Goal: Task Accomplishment & Management: Manage account settings

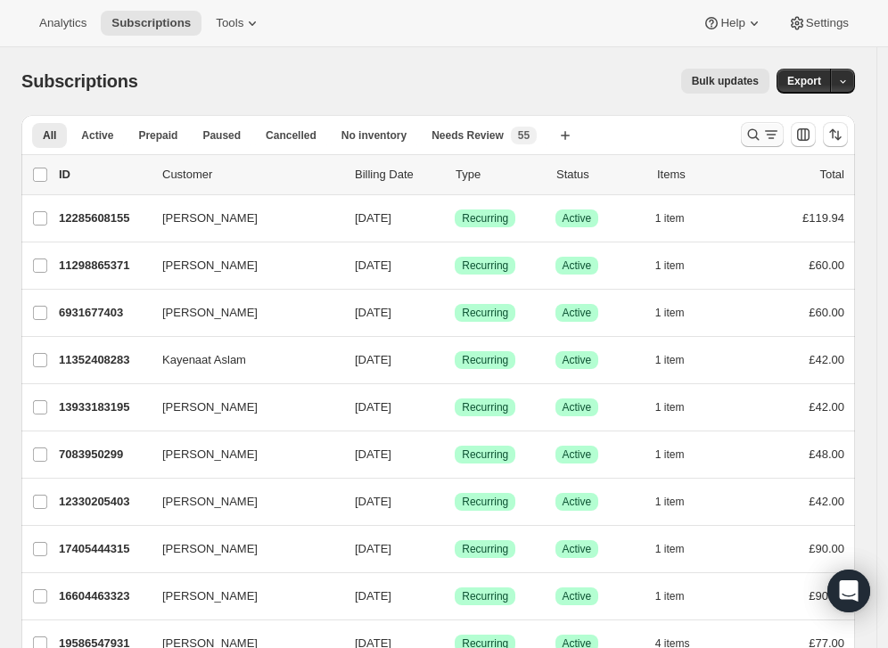
click at [762, 137] on icon "Search and filter results" at bounding box center [753, 135] width 18 height 18
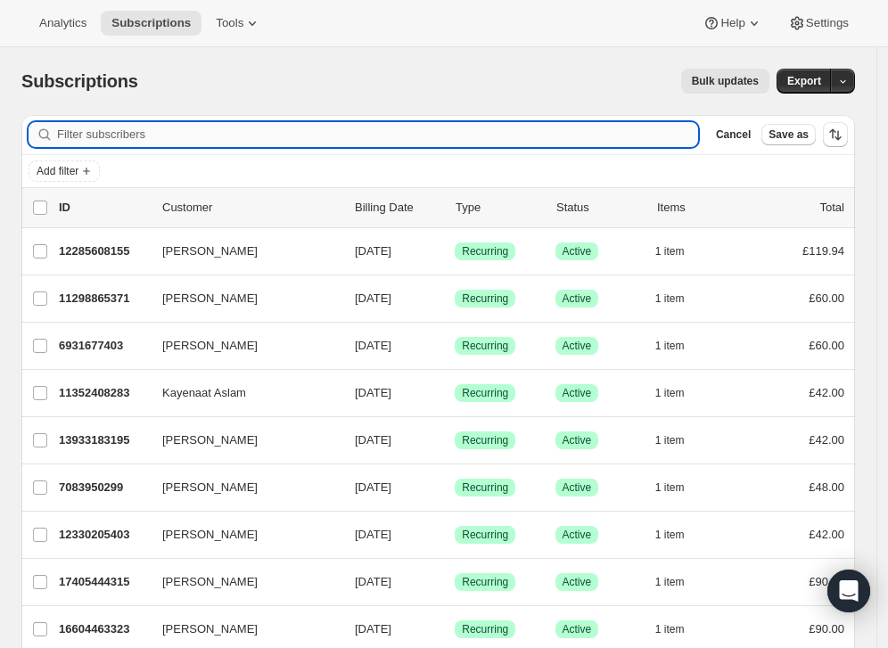
click at [427, 139] on input "Filter subscribers" at bounding box center [377, 134] width 641 height 25
paste input "makeupbyhumeramehrban@gmail.com"
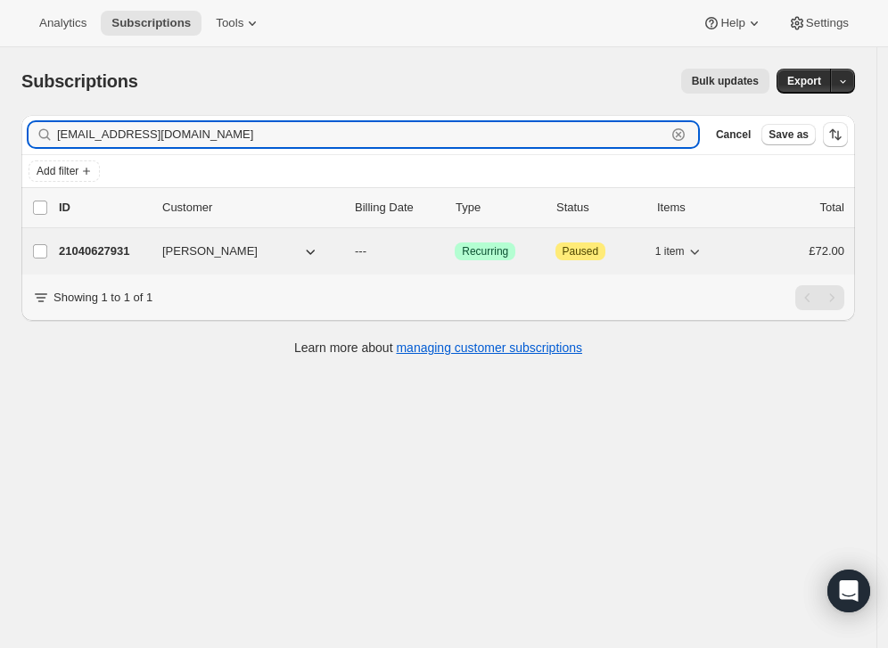
type input "makeupbyhumeramehrban@gmail.com"
click at [414, 257] on p "---" at bounding box center [398, 251] width 86 height 18
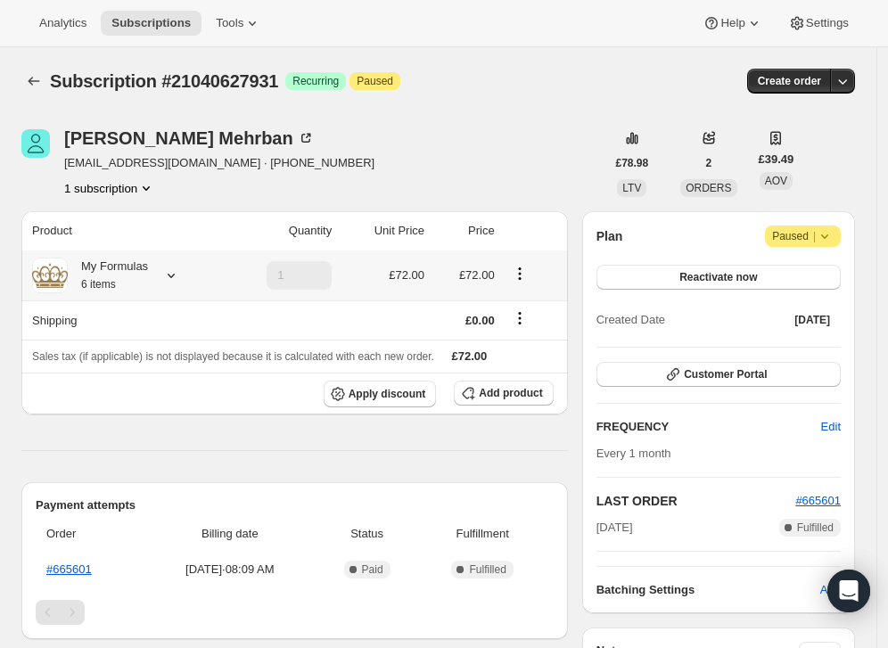
click at [179, 271] on icon at bounding box center [171, 276] width 18 height 18
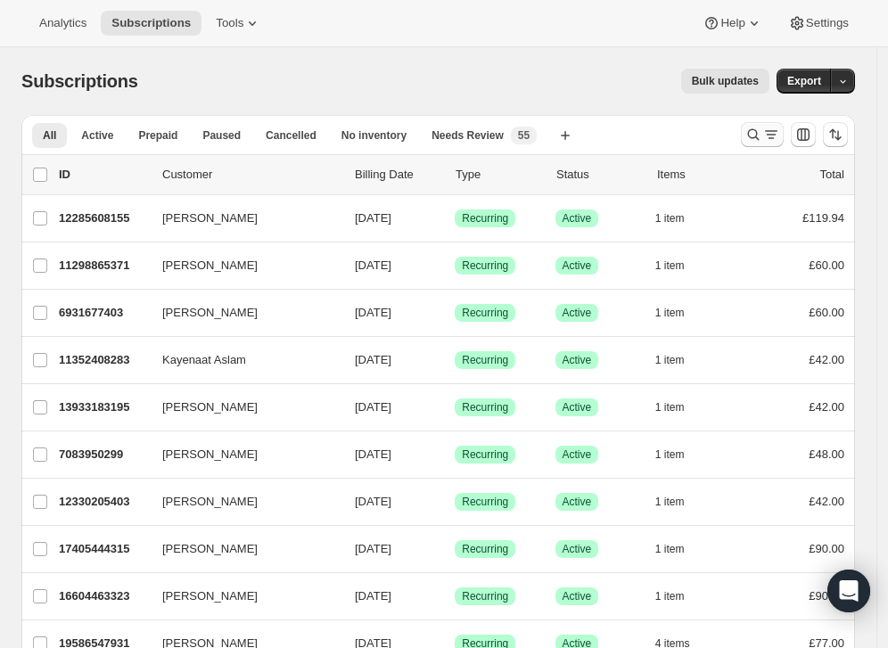
click at [762, 135] on icon "Search and filter results" at bounding box center [753, 135] width 18 height 18
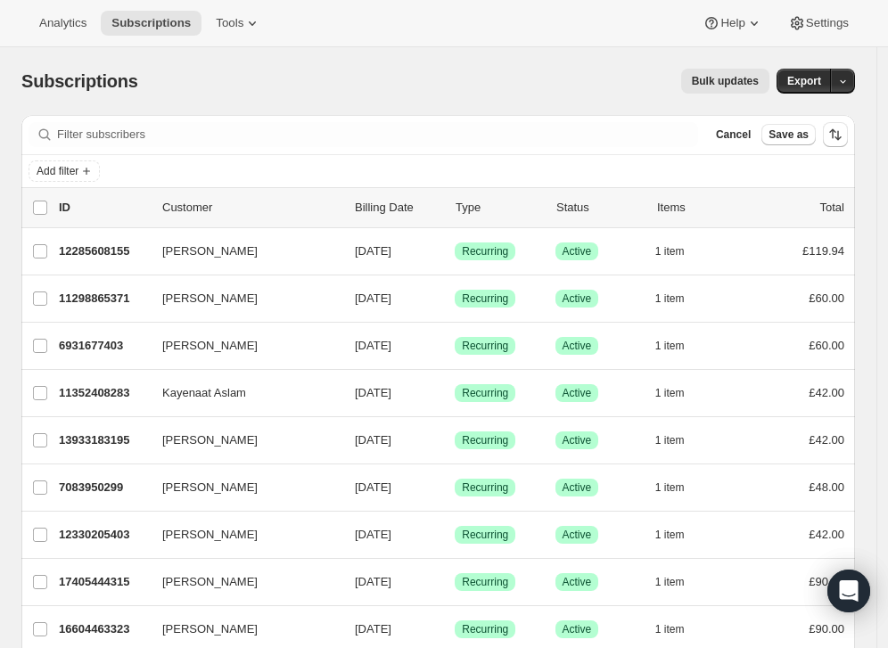
click at [456, 147] on div "Filter subscribers Cancel Save as" at bounding box center [437, 134] width 833 height 39
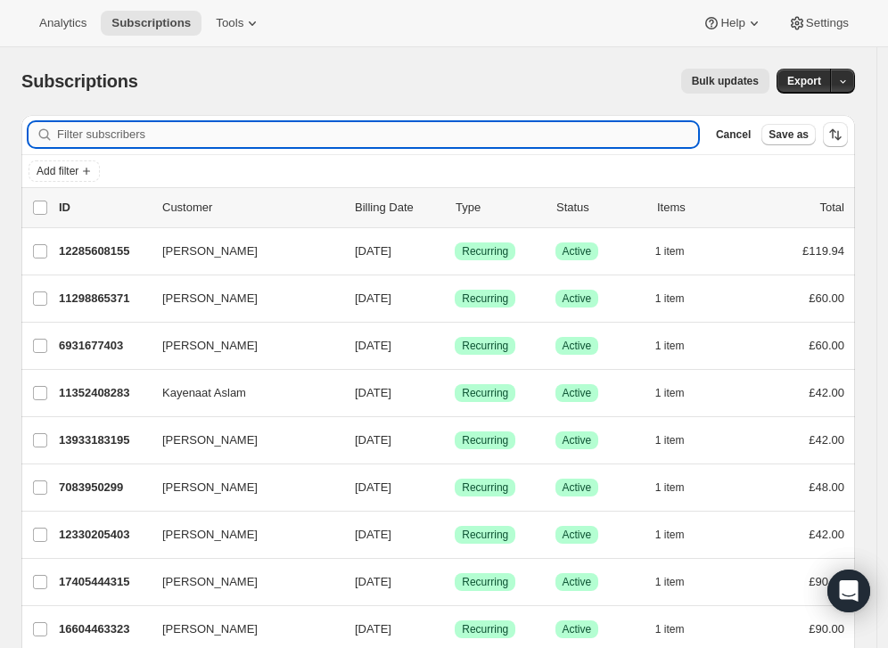
click at [440, 131] on input "Filter subscribers" at bounding box center [377, 134] width 641 height 25
paste input "makeupbyhumeramehrban@gmail.com"
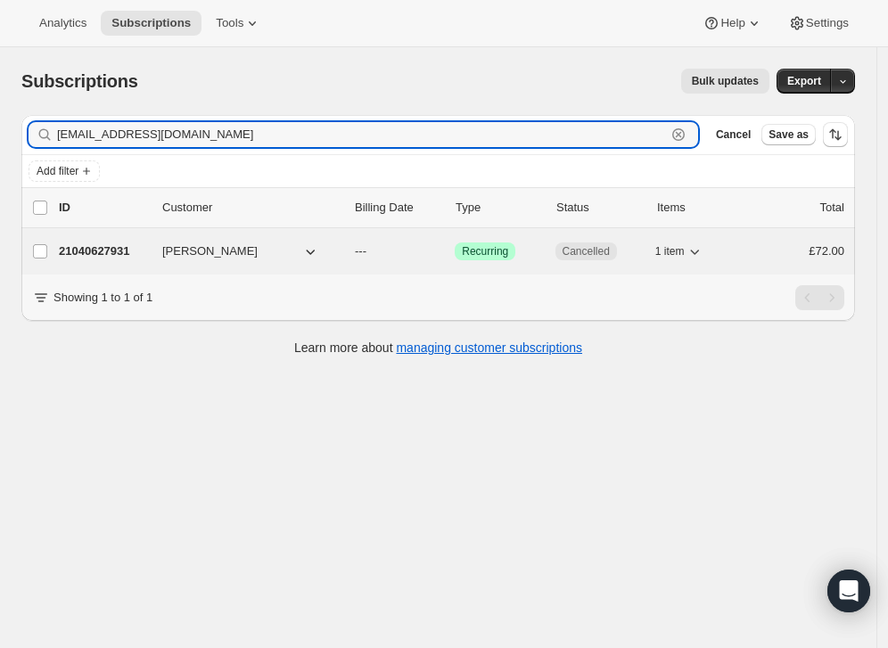
type input "makeupbyhumeramehrban@gmail.com"
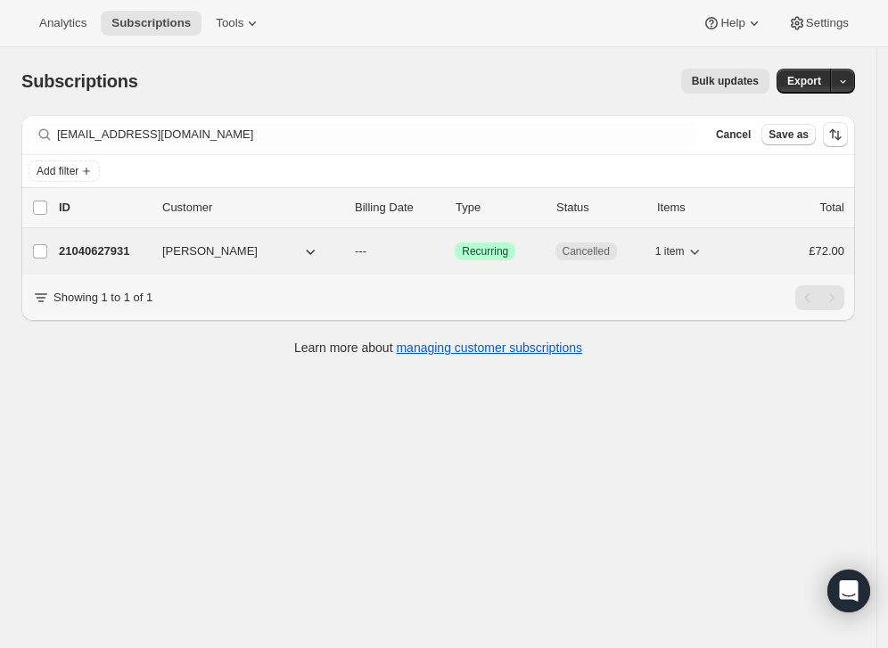
click at [550, 249] on div "21040627931 Humera Mehrban --- Success Recurring Cancelled 1 item £72.00" at bounding box center [451, 251] width 785 height 25
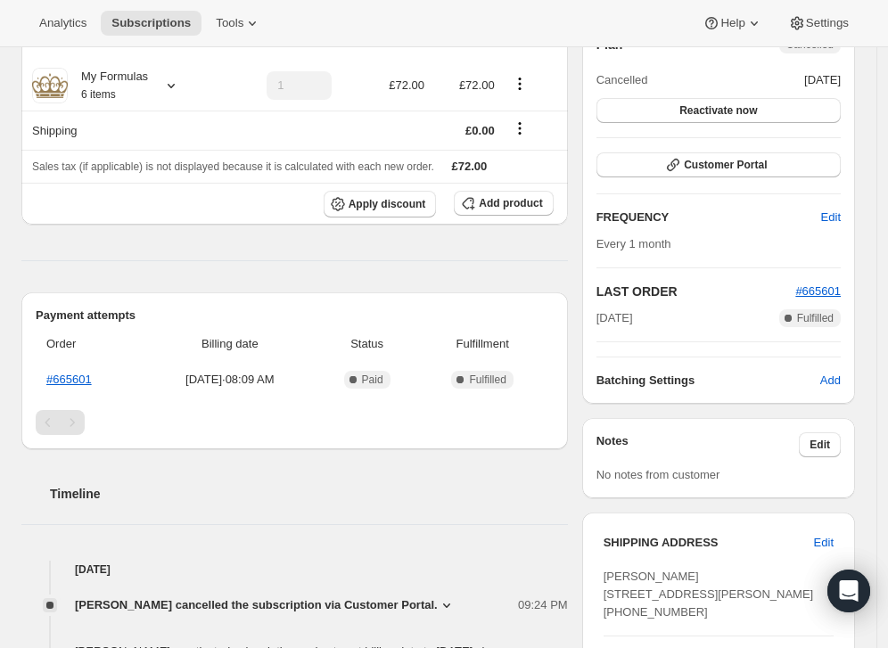
scroll to position [495, 0]
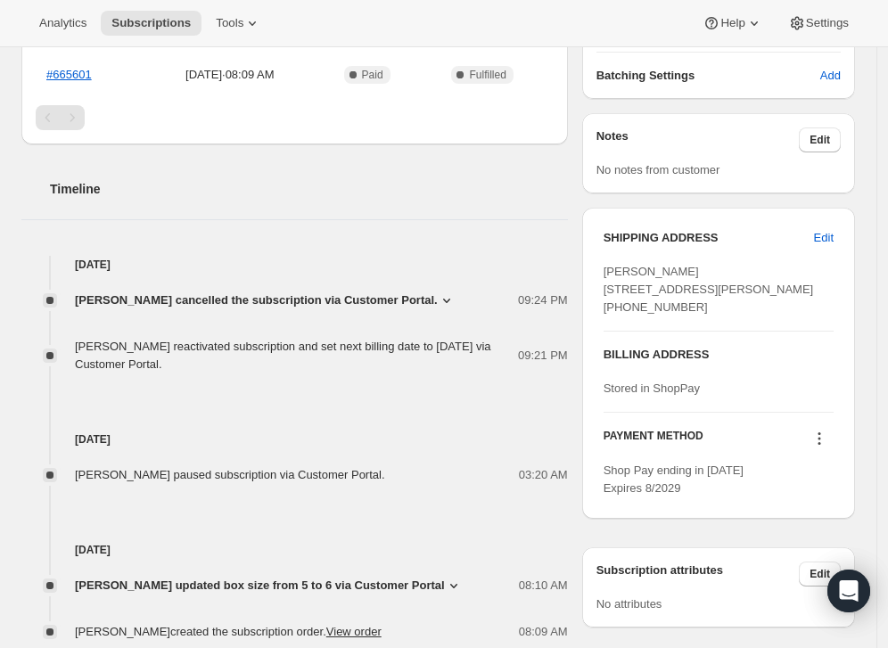
drag, startPoint x: 710, startPoint y: 339, endPoint x: 635, endPoint y: 273, distance: 99.8
click at [630, 256] on div "SHIPPING ADDRESS Edit Humera Mehrban 25 Broom Crescent Rotherham ENG, S60 2SS U…" at bounding box center [718, 272] width 230 height 87
click at [641, 280] on span "[PERSON_NAME] [STREET_ADDRESS][PERSON_NAME] [PHONE_NUMBER]" at bounding box center [708, 289] width 210 height 49
drag, startPoint x: 702, startPoint y: 318, endPoint x: 598, endPoint y: 279, distance: 110.6
click at [598, 279] on div "SHIPPING ADDRESS Edit Humera Mehrban 25 Broom Crescent Rotherham ENG, S60 2SS U…" at bounding box center [718, 363] width 273 height 311
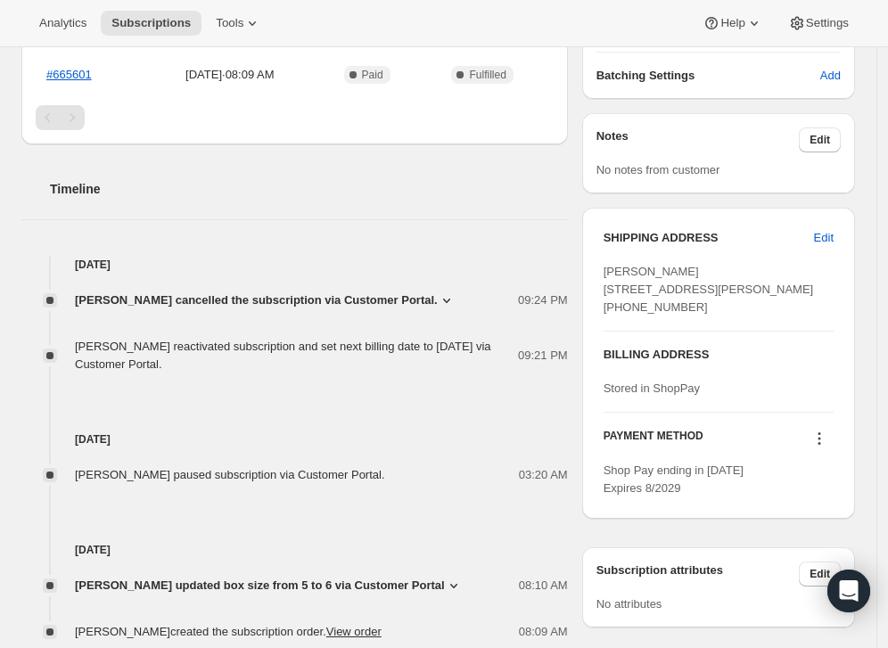
click at [768, 331] on div "SHIPPING ADDRESS Edit Humera Mehrban 25 Broom Crescent Rotherham ENG, S60 2SS U…" at bounding box center [718, 280] width 230 height 102
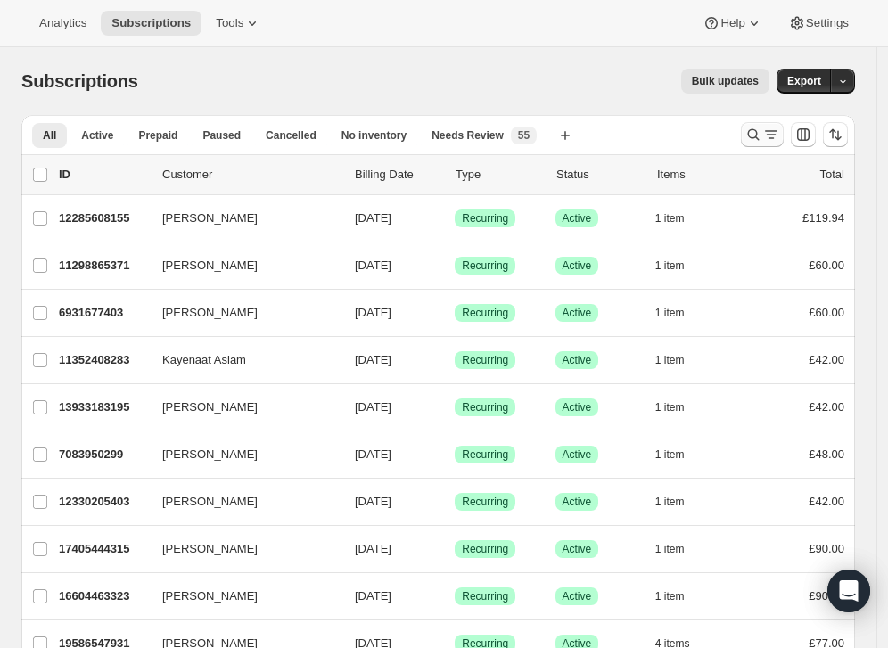
click at [772, 130] on icon "Search and filter results" at bounding box center [771, 135] width 18 height 18
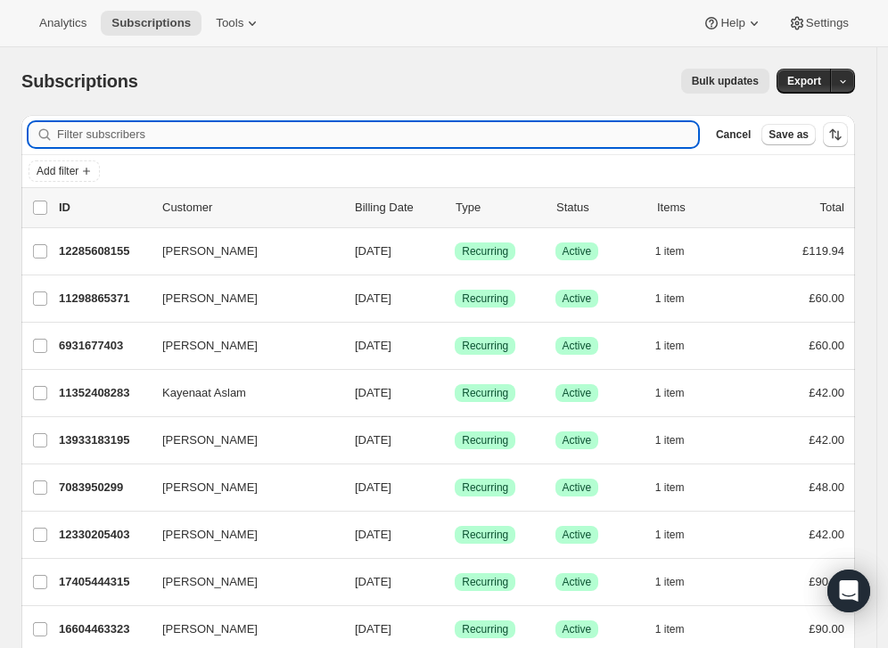
click at [500, 131] on input "Filter subscribers" at bounding box center [377, 134] width 641 height 25
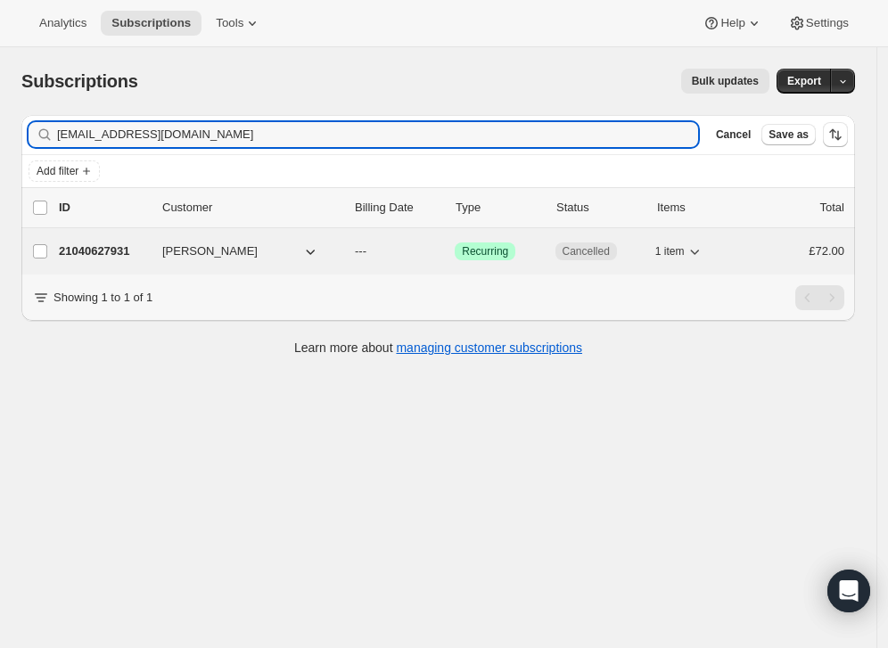
type input "[EMAIL_ADDRESS][DOMAIN_NAME]"
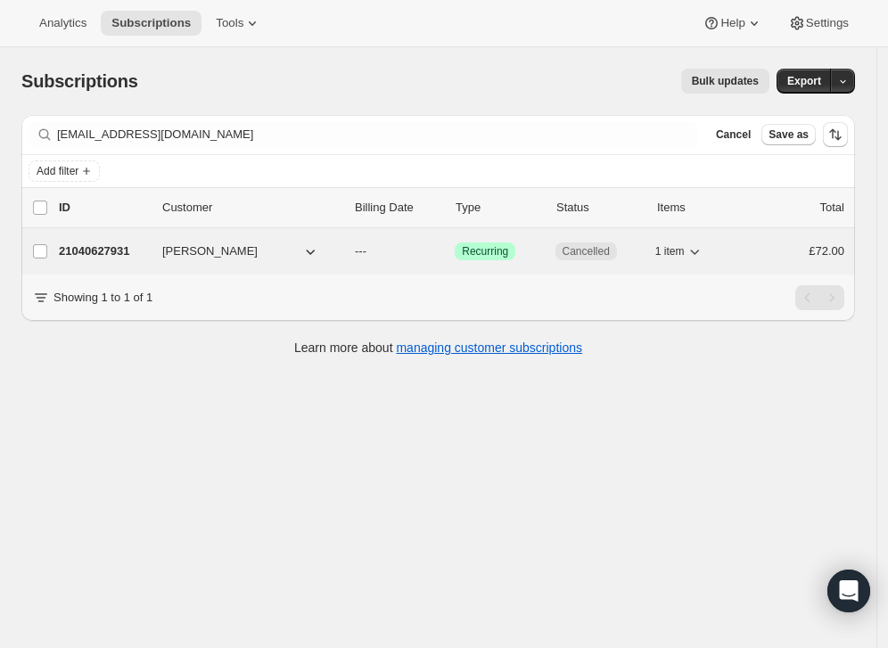
click at [505, 251] on span "Recurring" at bounding box center [485, 251] width 46 height 14
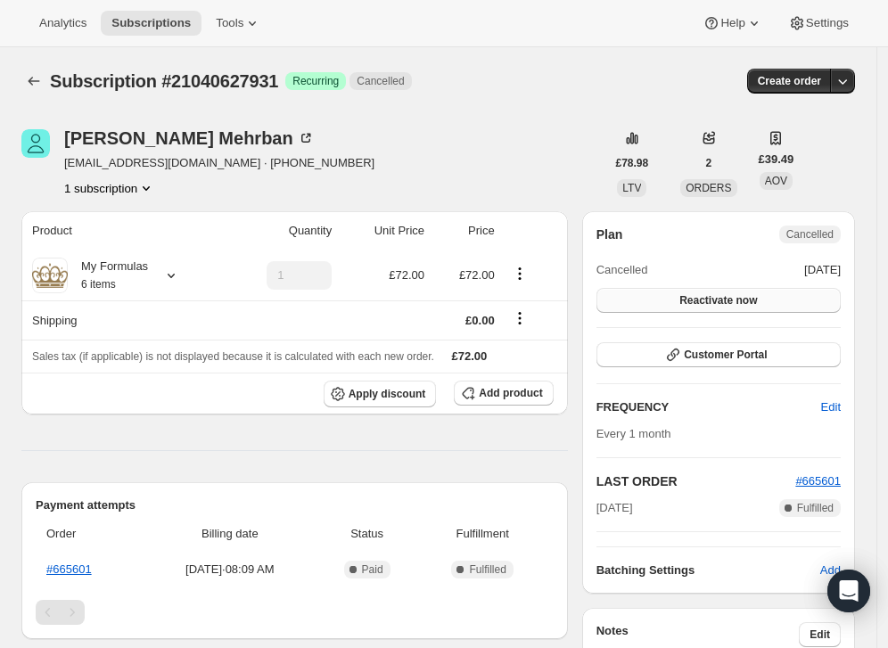
click at [705, 301] on span "Reactivate now" at bounding box center [718, 300] width 78 height 14
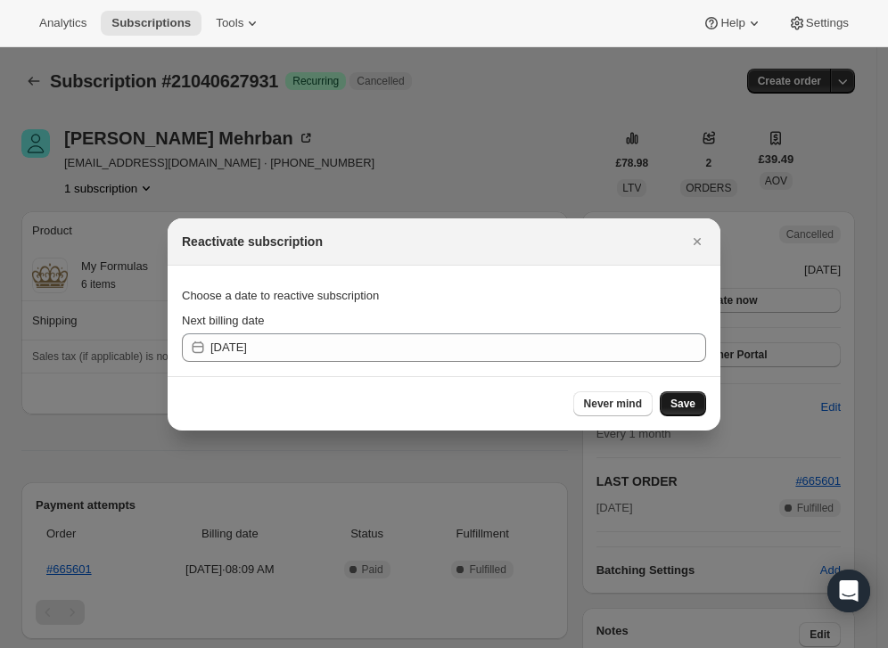
click at [690, 406] on span "Save" at bounding box center [682, 404] width 25 height 14
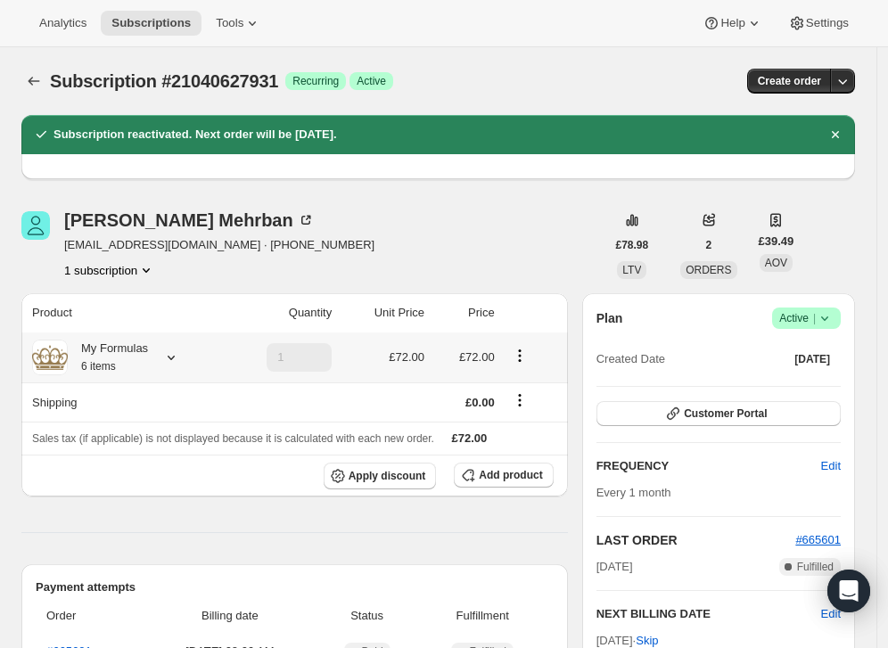
click at [174, 355] on icon at bounding box center [171, 358] width 18 height 18
click at [130, 463] on span "Edit box" at bounding box center [109, 466] width 42 height 14
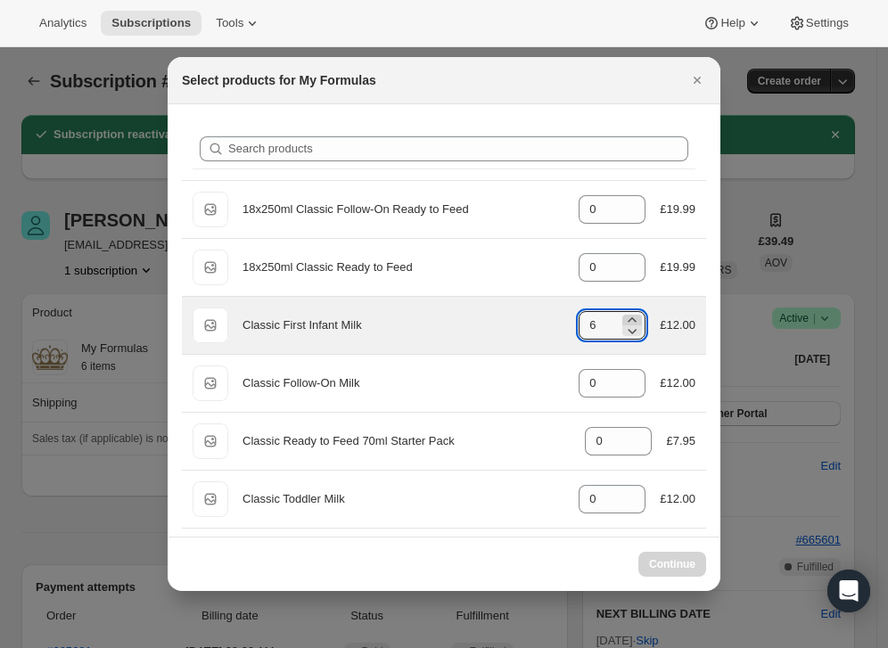
click at [623, 317] on icon ":rgl:" at bounding box center [632, 320] width 18 height 18
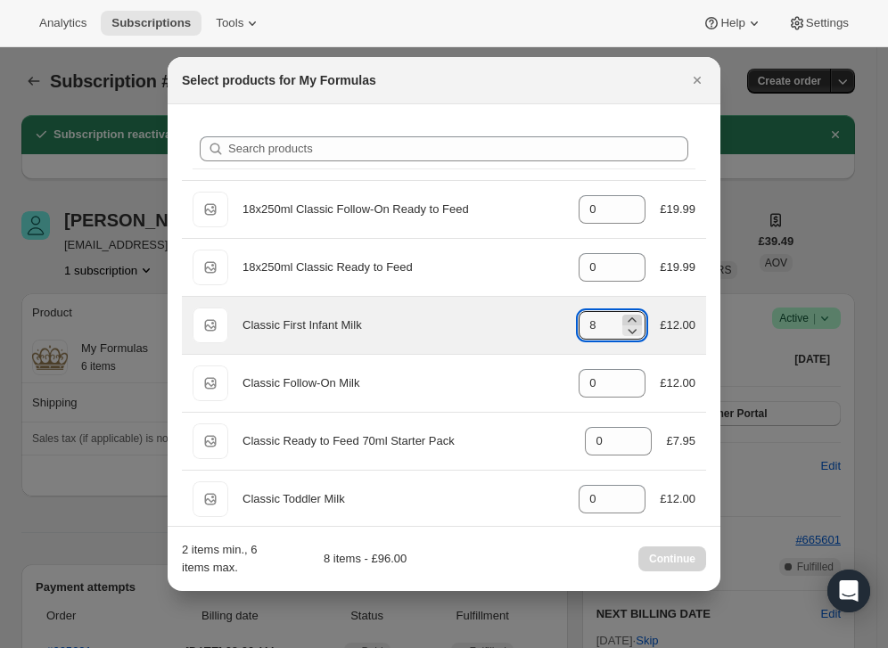
type input "9"
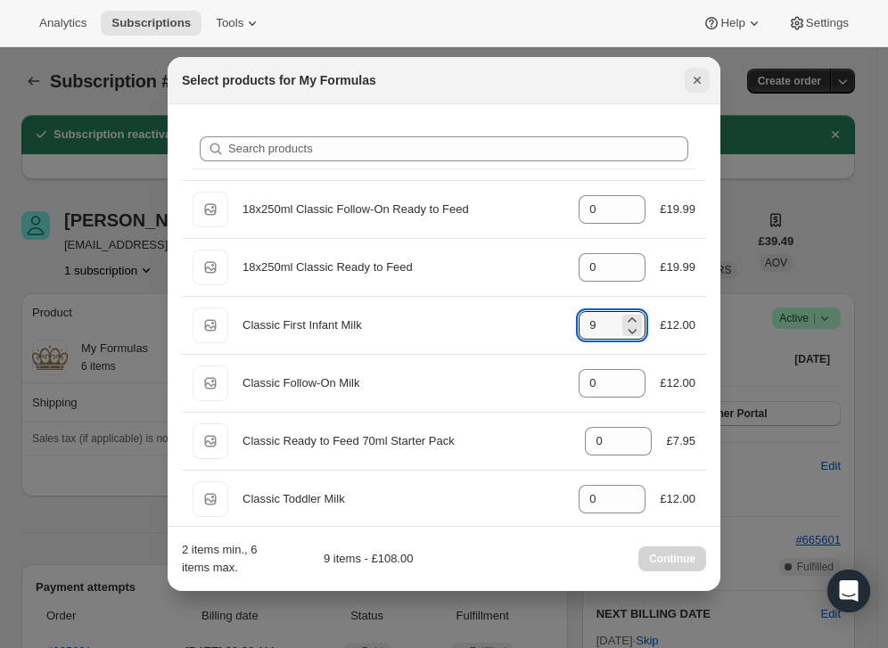
click at [702, 76] on icon "Close" at bounding box center [697, 80] width 18 height 18
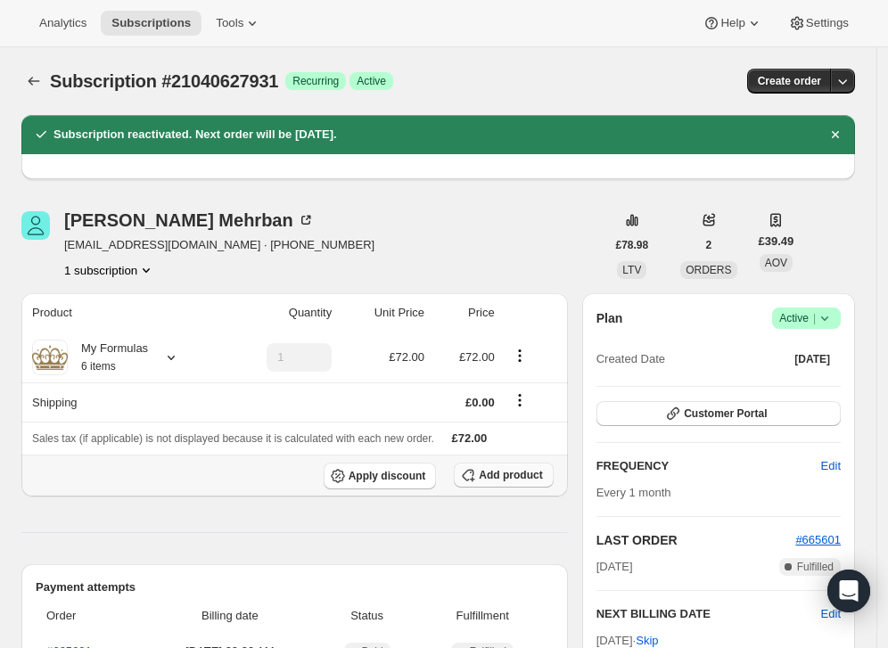
click at [506, 475] on span "Add product" at bounding box center [510, 475] width 63 height 14
click at [177, 352] on icon at bounding box center [171, 358] width 18 height 18
click at [505, 471] on span "Add product" at bounding box center [510, 475] width 63 height 14
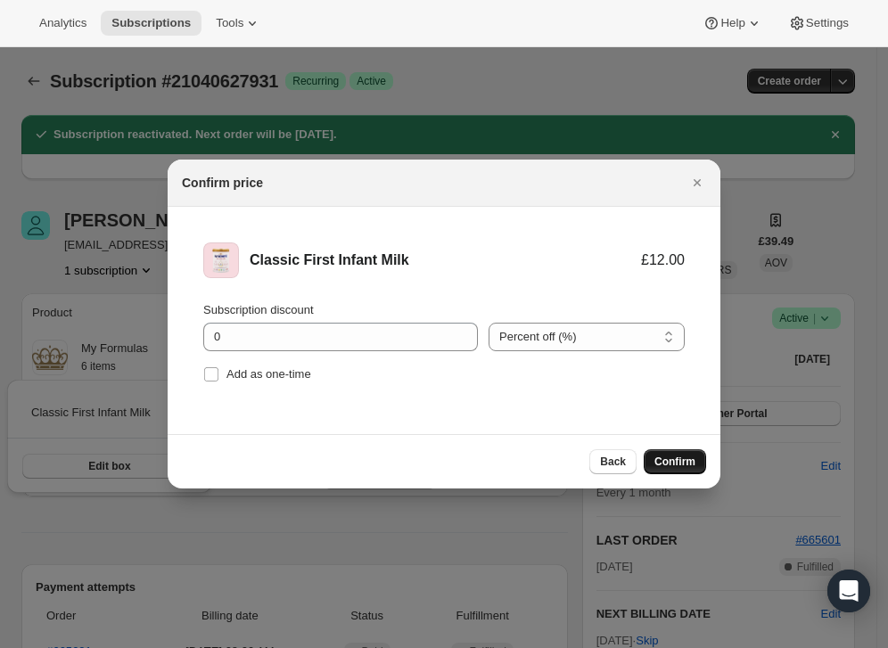
click at [660, 470] on button "Confirm" at bounding box center [675, 461] width 62 height 25
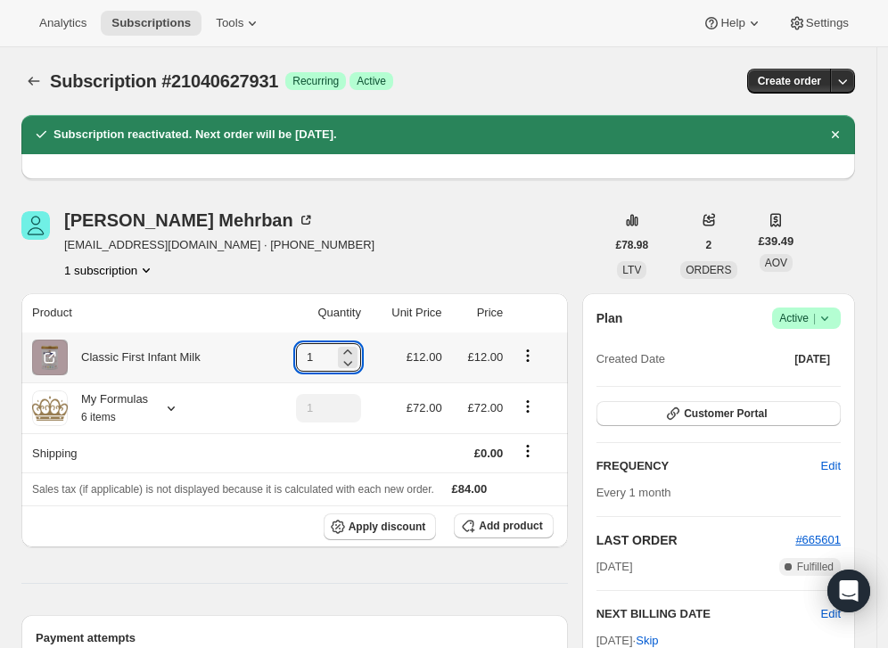
drag, startPoint x: 321, startPoint y: 351, endPoint x: 293, endPoint y: 351, distance: 27.6
click at [294, 351] on td "1" at bounding box center [316, 358] width 101 height 50
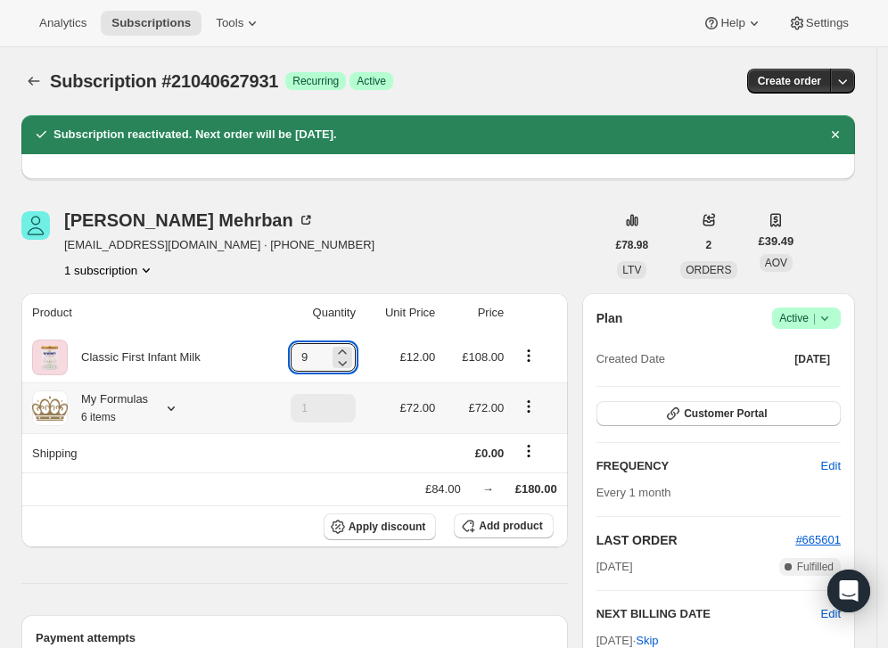
type input "9"
click at [538, 412] on icon "Product actions" at bounding box center [529, 407] width 18 height 18
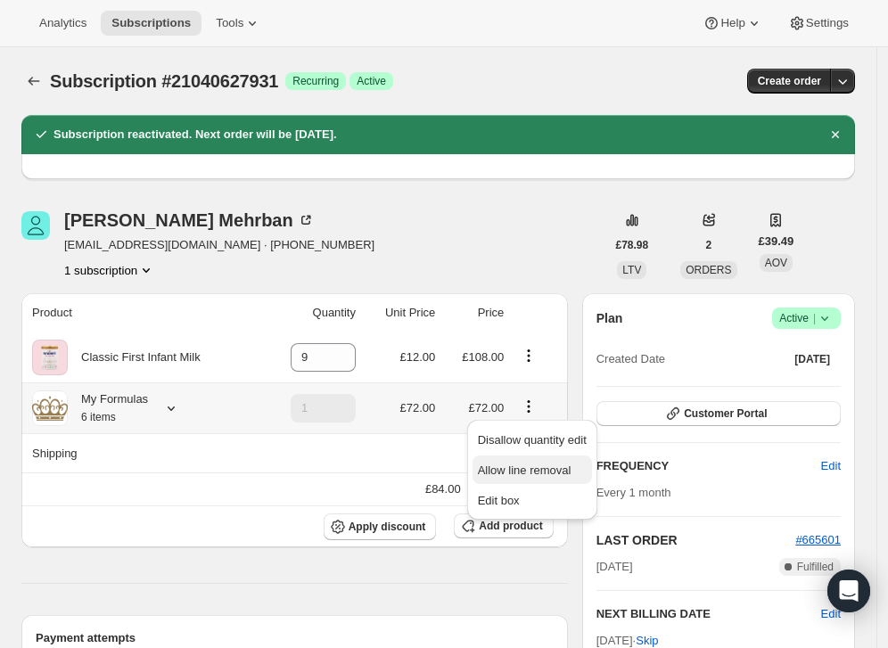
click at [506, 468] on span "Allow line removal" at bounding box center [525, 470] width 94 height 13
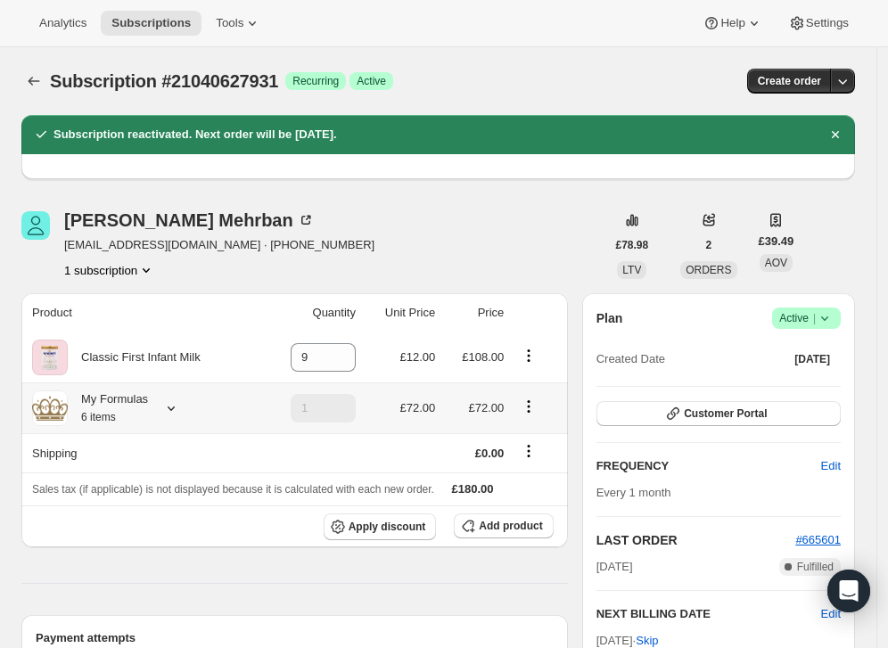
click at [543, 407] on button "Product actions" at bounding box center [528, 407] width 29 height 20
click at [538, 406] on icon "Product actions" at bounding box center [529, 407] width 18 height 18
click at [157, 408] on div "My Formulas 6 items" at bounding box center [144, 408] width 225 height 36
click at [177, 408] on icon at bounding box center [171, 408] width 18 height 18
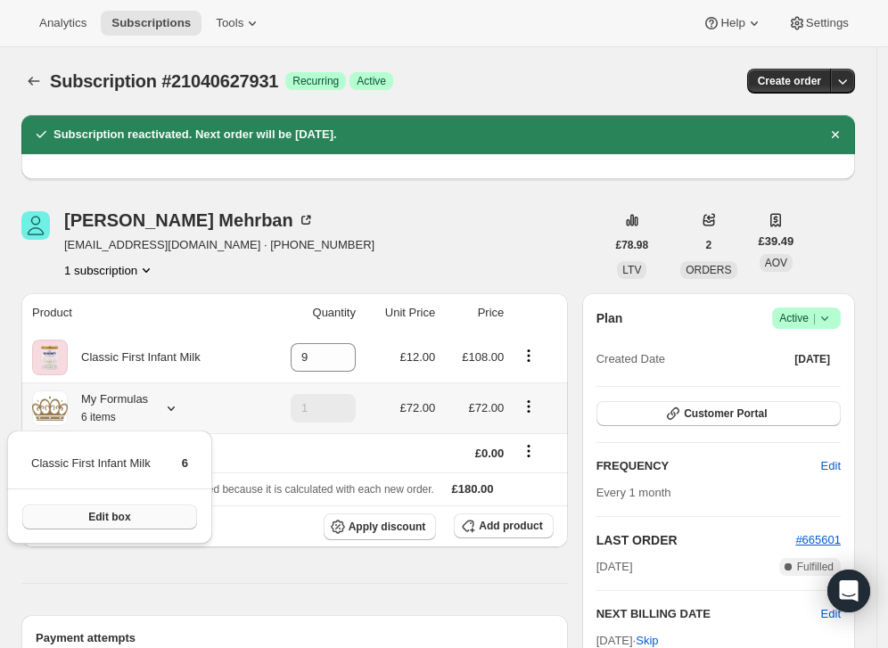
click at [130, 512] on span "Edit box" at bounding box center [109, 517] width 42 height 14
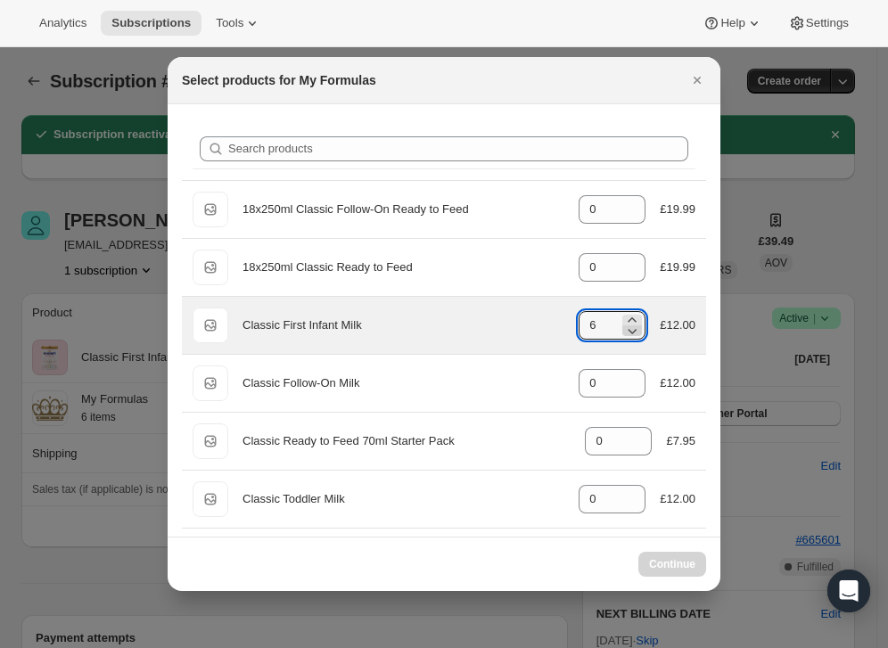
click at [623, 335] on icon ":rns:" at bounding box center [632, 331] width 18 height 18
click at [623, 333] on icon ":rns:" at bounding box center [632, 331] width 18 height 18
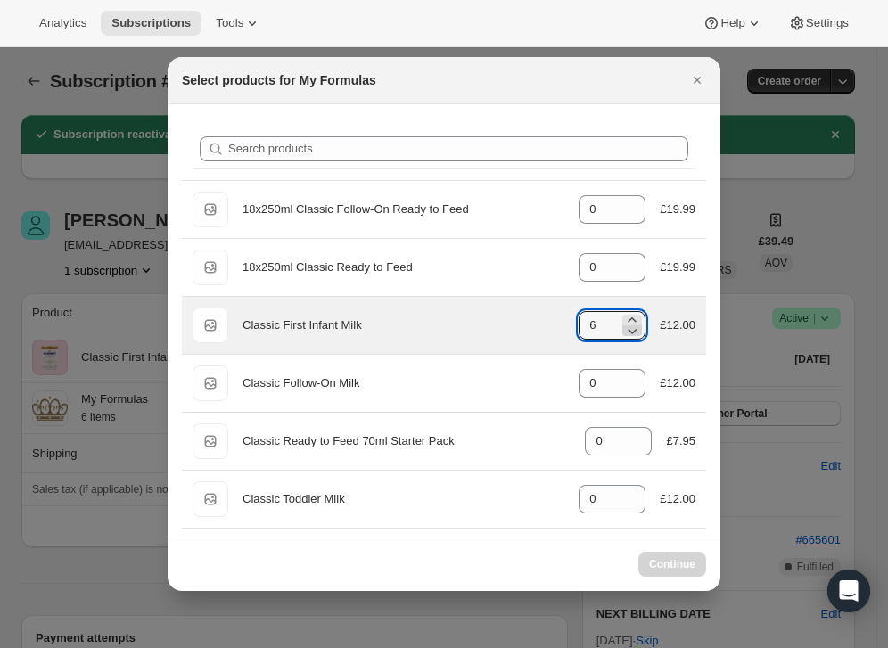
click at [623, 333] on icon ":rns:" at bounding box center [632, 331] width 18 height 18
drag, startPoint x: 586, startPoint y: 323, endPoint x: 525, endPoint y: 323, distance: 60.6
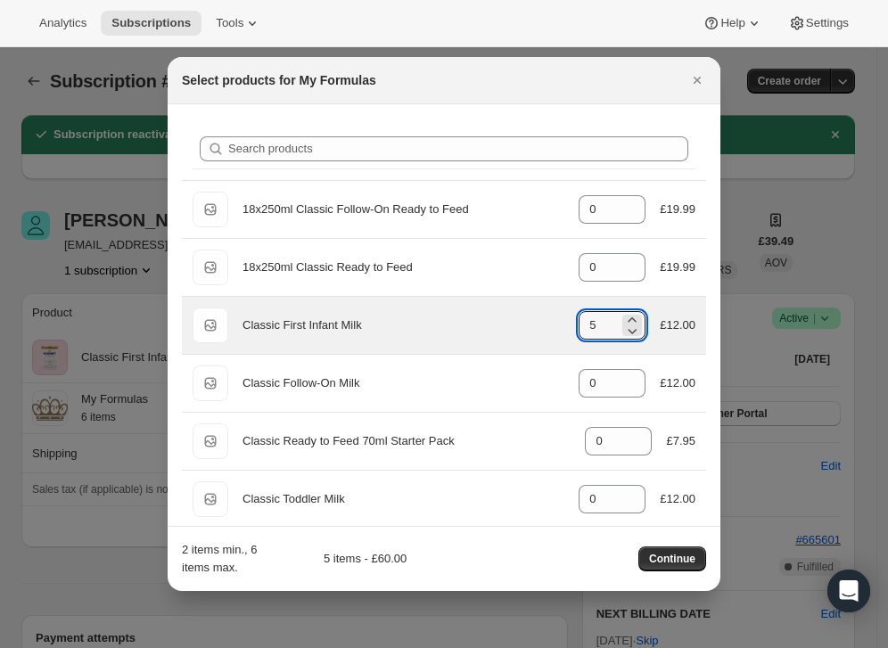
click at [525, 323] on div "Default Title Classic First Infant Milk gid://shopify/ProductVariant/3724257283…" at bounding box center [444, 326] width 503 height 36
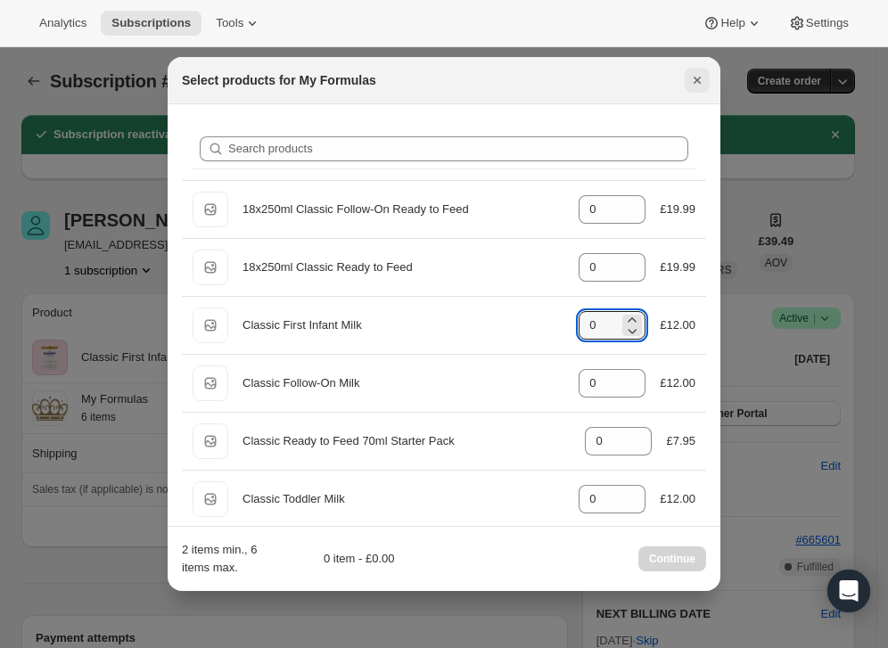
type input "0"
click at [697, 84] on icon "Close" at bounding box center [697, 80] width 18 height 18
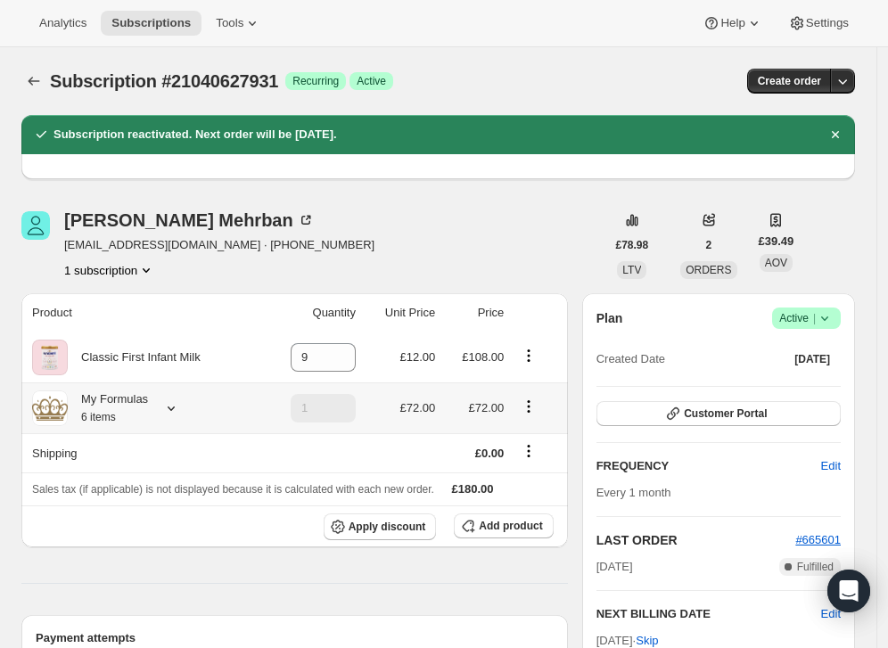
click at [531, 406] on icon "Product actions" at bounding box center [529, 407] width 18 height 18
click at [530, 401] on icon "Product actions" at bounding box center [529, 401] width 3 height 3
click at [533, 403] on icon "Product actions" at bounding box center [529, 407] width 18 height 18
click at [531, 439] on span "Edit box" at bounding box center [535, 439] width 42 height 13
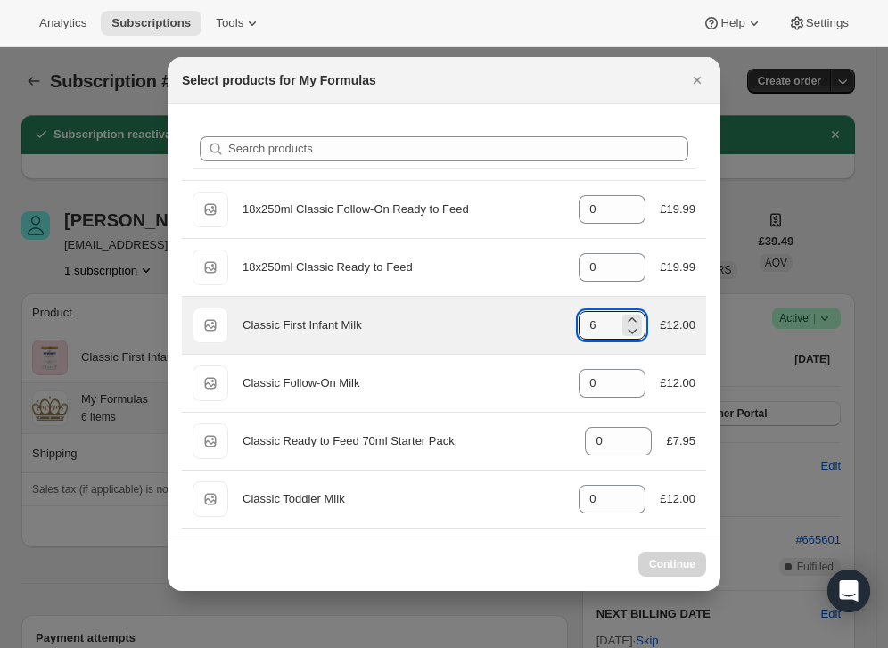
drag, startPoint x: 591, startPoint y: 324, endPoint x: 558, endPoint y: 322, distance: 33.1
click at [558, 322] on div "Default Title Classic First Infant Milk gid://shopify/ProductVariant/3724257283…" at bounding box center [444, 326] width 503 height 36
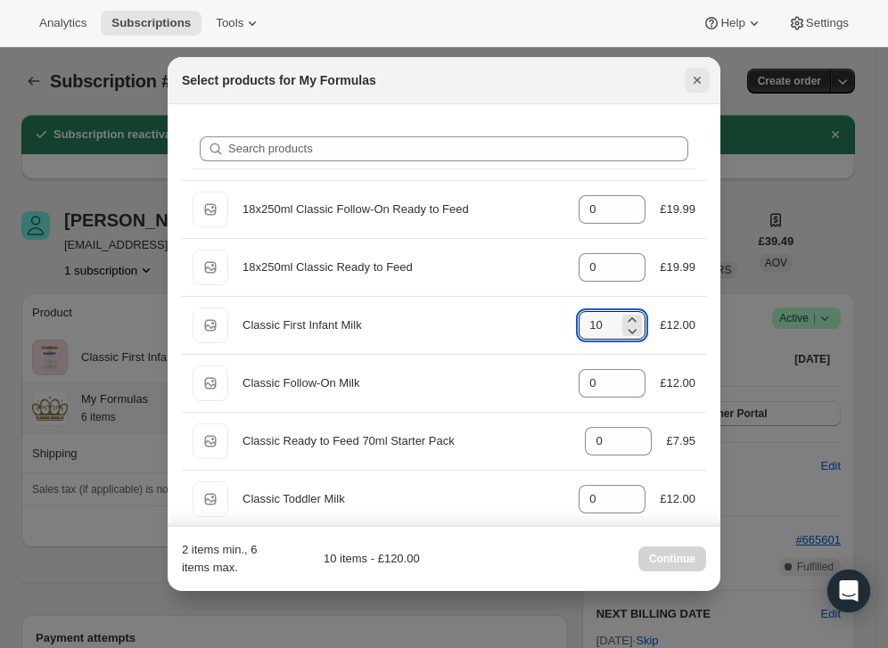
type input "10"
click at [690, 84] on icon "Close" at bounding box center [697, 80] width 18 height 18
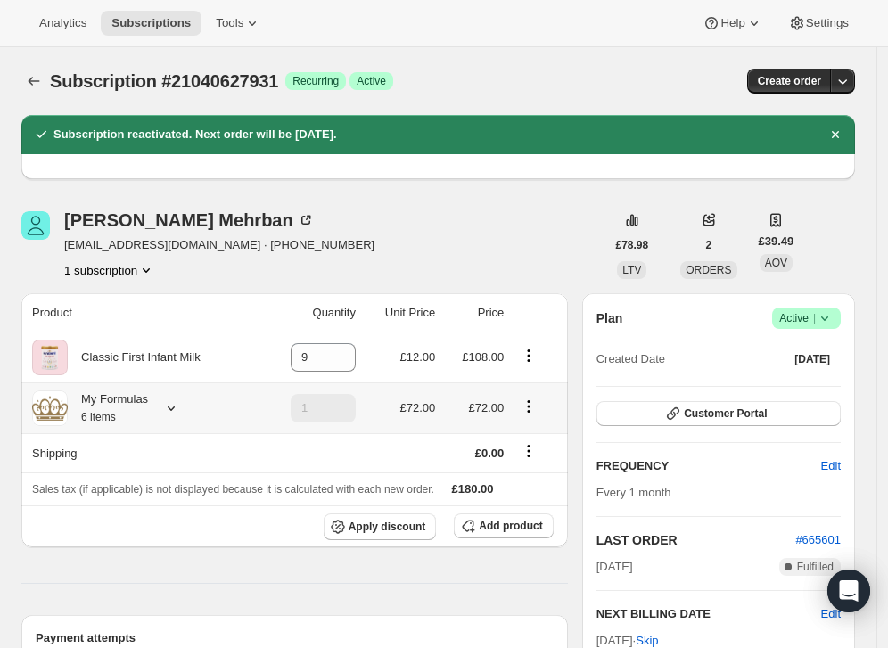
click at [538, 408] on icon "Product actions" at bounding box center [529, 407] width 18 height 18
click at [530, 351] on icon "Product actions" at bounding box center [529, 356] width 18 height 18
click at [267, 402] on td "1" at bounding box center [311, 407] width 99 height 51
click at [538, 408] on icon "Product actions" at bounding box center [529, 407] width 18 height 18
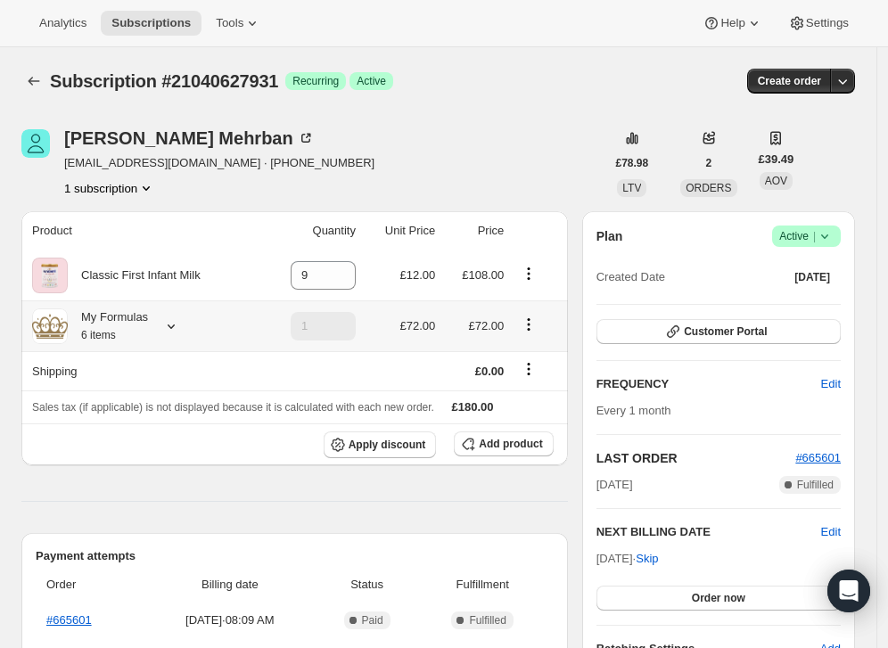
click at [534, 327] on icon "Product actions" at bounding box center [529, 325] width 18 height 18
click at [531, 385] on span "Remove" at bounding box center [535, 388] width 43 height 13
type input "0"
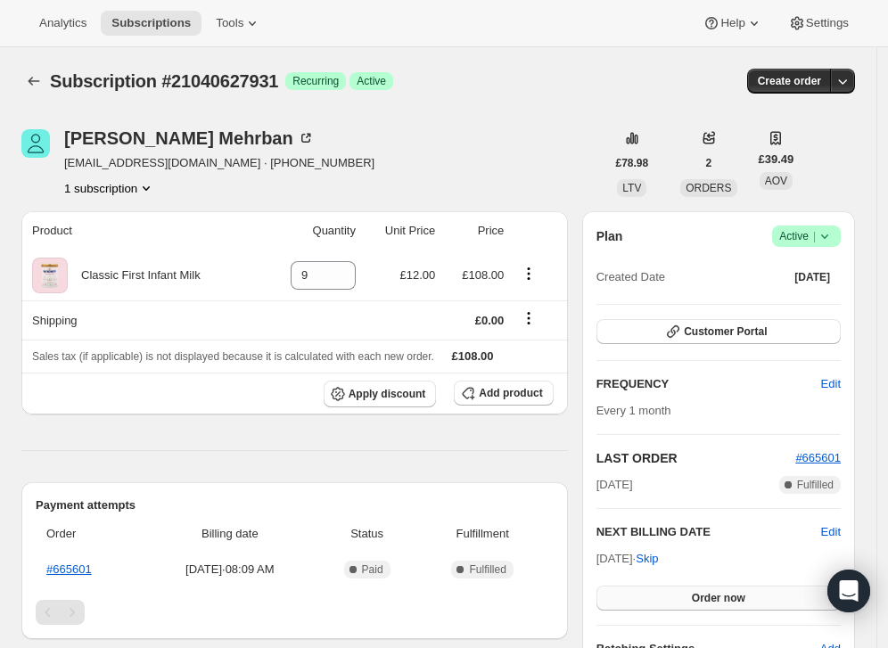
click at [723, 588] on button "Order now" at bounding box center [718, 598] width 244 height 25
click at [715, 597] on span "Click to confirm" at bounding box center [717, 598] width 81 height 14
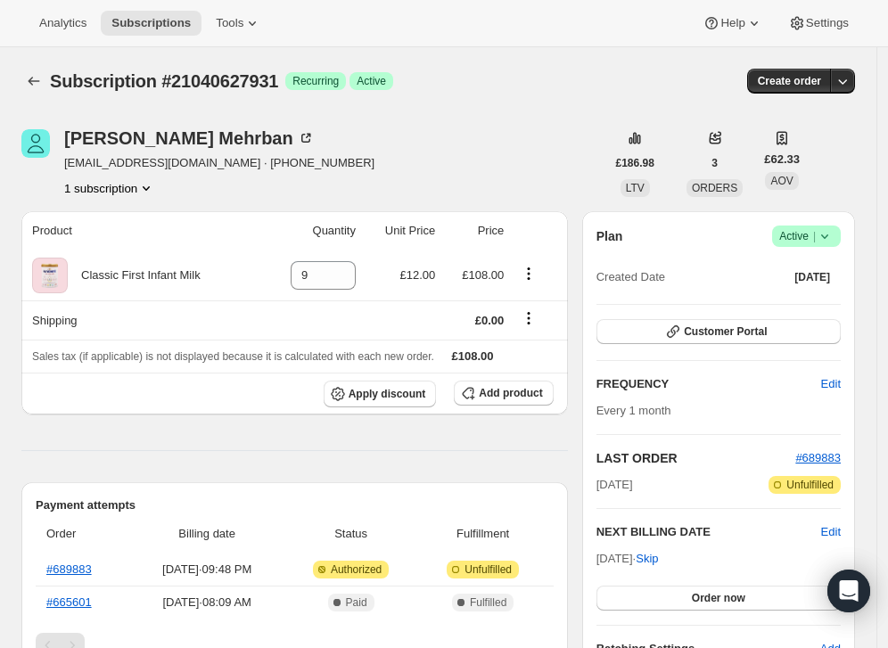
drag, startPoint x: 603, startPoint y: 560, endPoint x: 670, endPoint y: 558, distance: 66.9
click at [659, 558] on span "[DATE] · Skip" at bounding box center [627, 558] width 62 height 13
copy span "[DATE]"
